Goal: Task Accomplishment & Management: Manage account settings

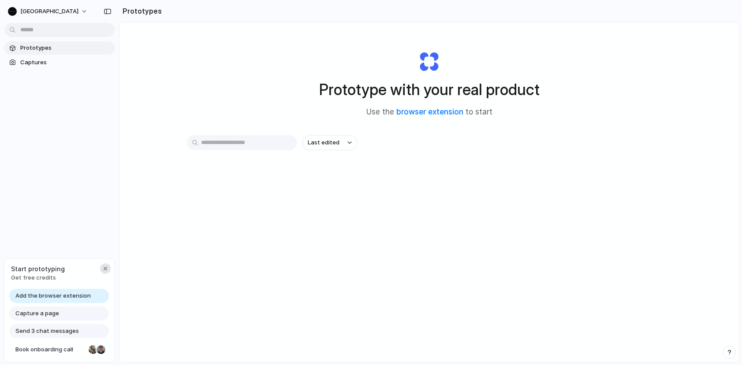
click at [102, 268] on div "button" at bounding box center [105, 268] width 7 height 7
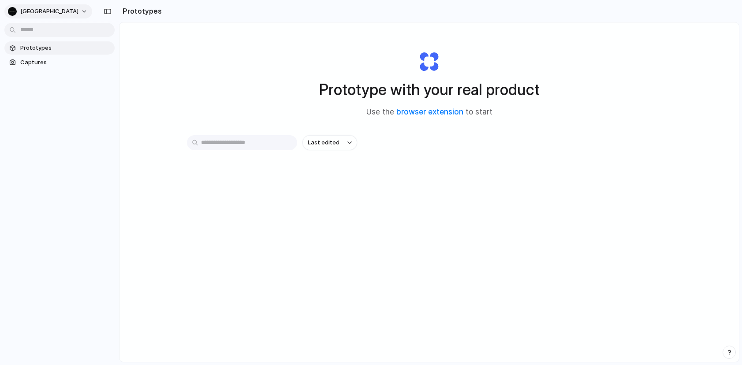
click at [47, 13] on span "[GEOGRAPHIC_DATA]" at bounding box center [49, 11] width 58 height 9
click at [37, 26] on li "Settings" at bounding box center [42, 31] width 73 height 14
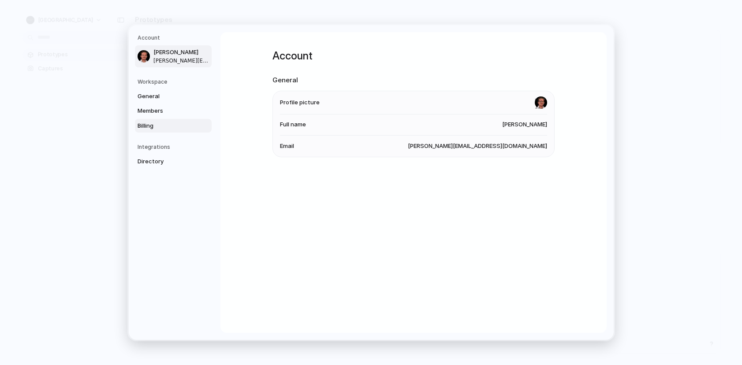
click at [154, 130] on span "Billing" at bounding box center [166, 126] width 56 height 9
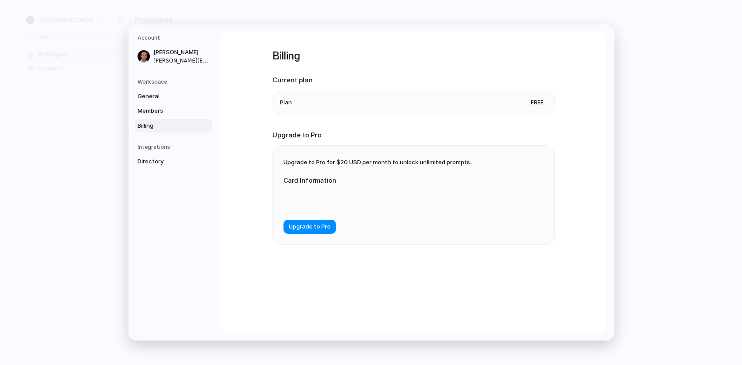
click at [153, 79] on h5 "Workspace" at bounding box center [175, 82] width 74 height 8
click at [152, 99] on span "General" at bounding box center [166, 96] width 56 height 9
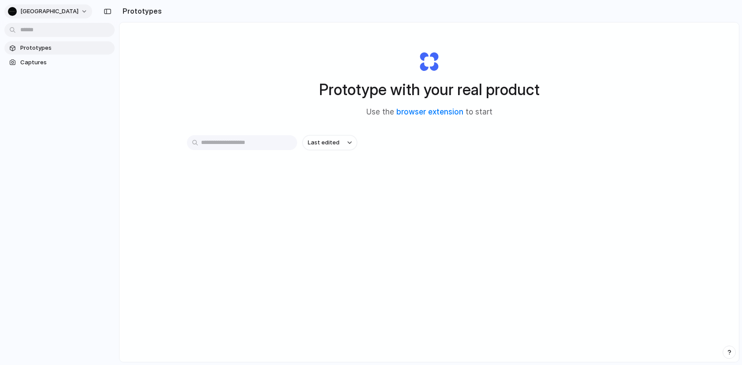
click at [55, 5] on button "Mount Arbor" at bounding box center [48, 11] width 88 height 14
drag, startPoint x: 116, startPoint y: 8, endPoint x: 107, endPoint y: 11, distance: 9.8
click at [111, 10] on div "Settings Invite members Change theme Sign out" at bounding box center [371, 182] width 742 height 365
click at [107, 11] on div "button" at bounding box center [108, 11] width 8 height 6
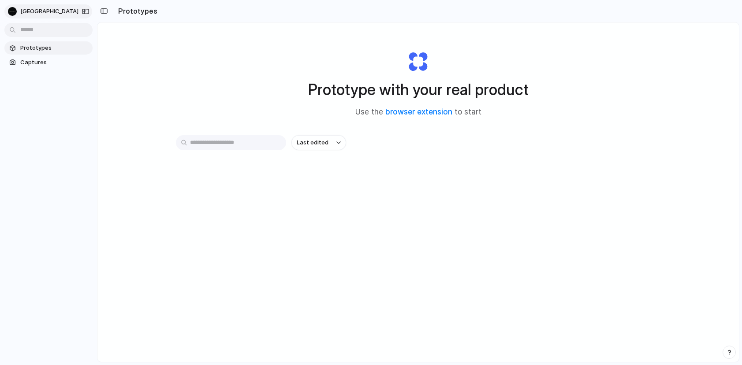
click at [31, 13] on span "Mount Arbor" at bounding box center [49, 11] width 58 height 9
click at [38, 34] on span "Settings" at bounding box center [32, 31] width 24 height 9
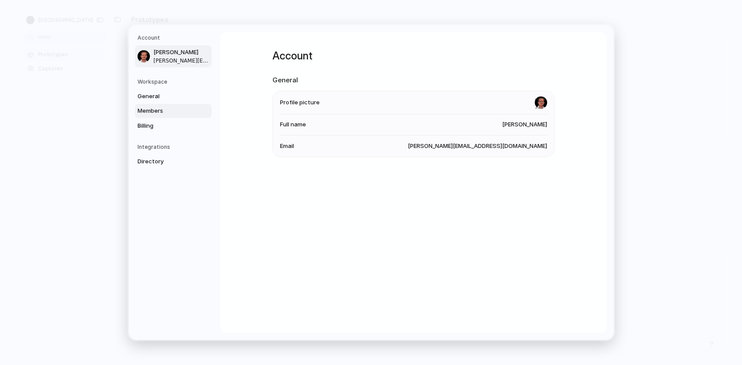
click at [169, 109] on span "Members" at bounding box center [166, 111] width 56 height 9
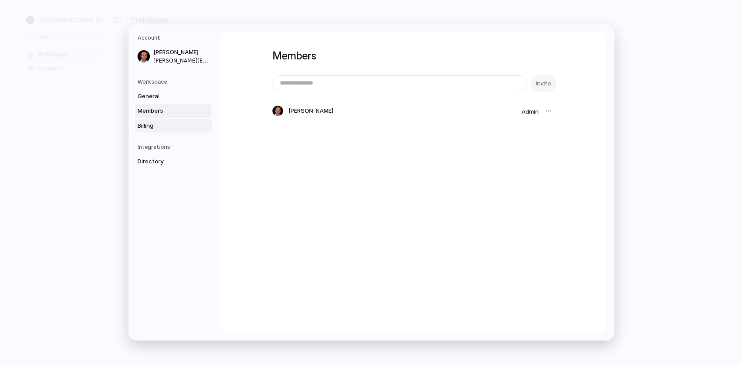
click at [149, 130] on span "Billing" at bounding box center [166, 126] width 56 height 9
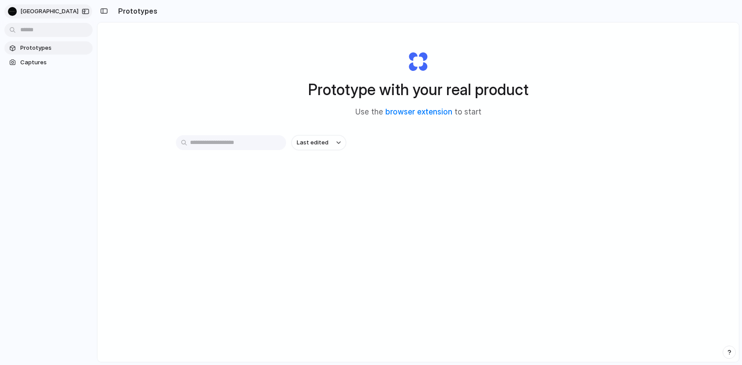
click at [61, 13] on button "[GEOGRAPHIC_DATA]" at bounding box center [48, 11] width 88 height 14
click at [61, 13] on div "Settings Invite members Change theme Sign out" at bounding box center [371, 182] width 742 height 365
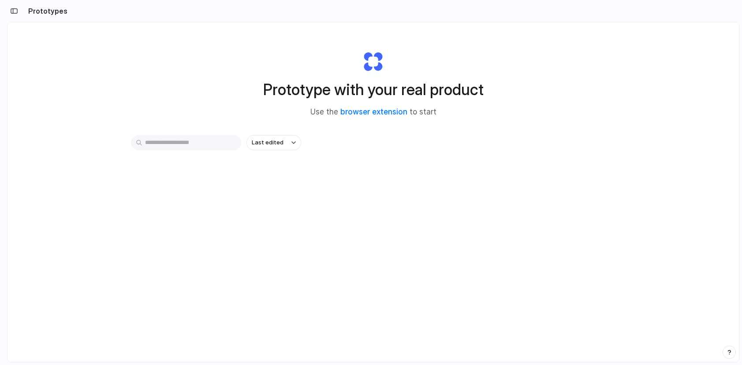
drag, startPoint x: 40, startPoint y: 15, endPoint x: 21, endPoint y: 14, distance: 19.4
click at [39, 15] on h2 "Prototypes" at bounding box center [46, 11] width 43 height 11
click at [392, 113] on link "browser extension" at bounding box center [373, 112] width 67 height 9
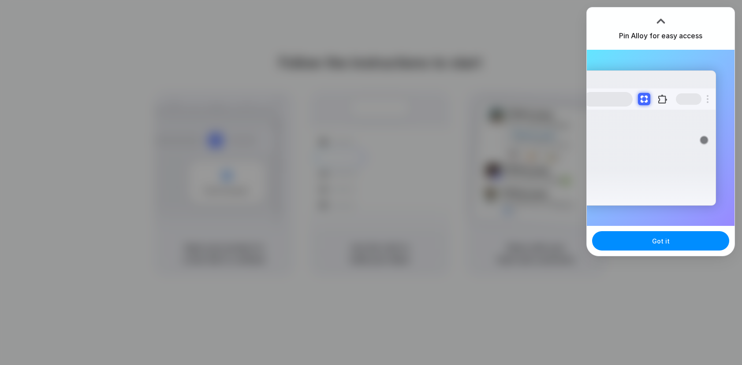
click at [395, 60] on div at bounding box center [371, 182] width 742 height 365
click at [684, 248] on button "Got it" at bounding box center [660, 240] width 137 height 19
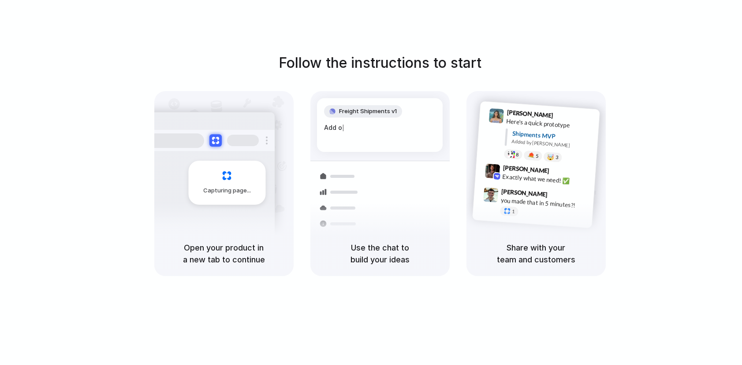
click at [371, 183] on div at bounding box center [371, 183] width 0 height 0
